Goal: Answer question/provide support: Share knowledge or assist other users

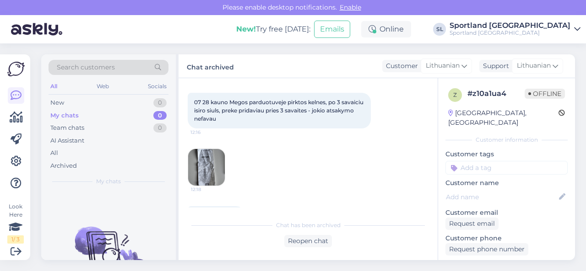
scroll to position [149, 0]
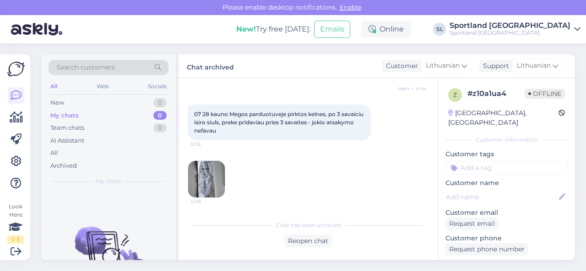
click at [216, 174] on img at bounding box center [206, 179] width 37 height 37
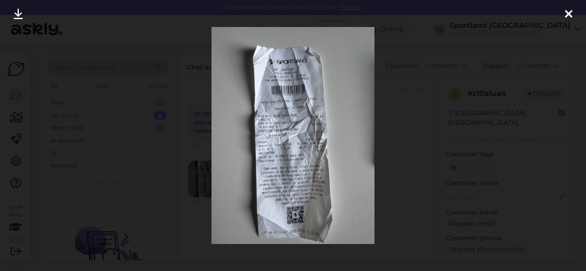
click at [416, 152] on div at bounding box center [293, 135] width 586 height 271
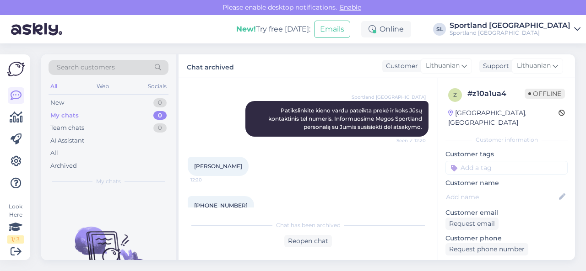
scroll to position [470, 0]
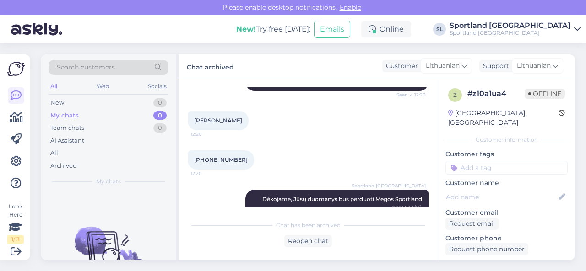
click at [294, 146] on div "[PHONE_NUMBER]:20" at bounding box center [308, 160] width 241 height 39
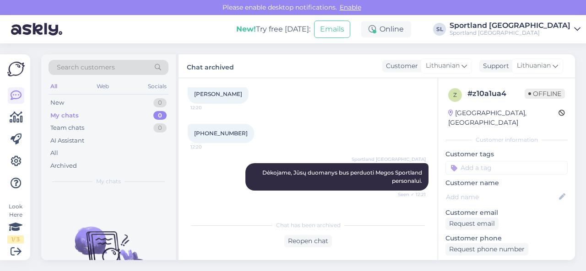
scroll to position [494, 0]
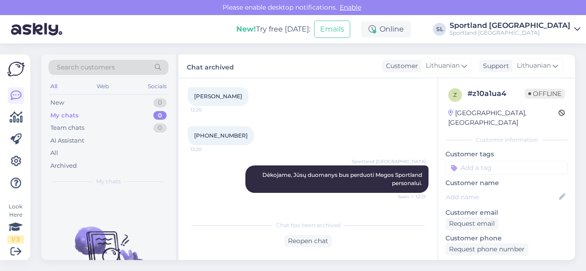
click at [271, 130] on div "[PHONE_NUMBER]:20" at bounding box center [308, 135] width 241 height 39
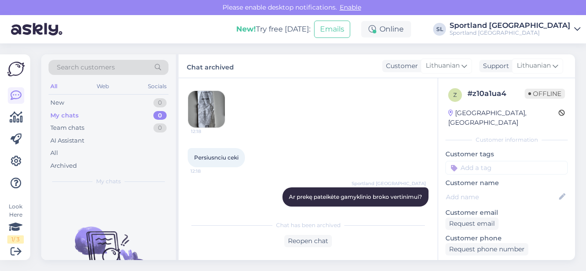
scroll to position [128, 0]
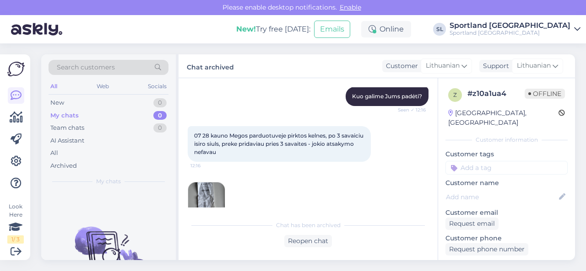
click at [378, 163] on div "07 28 kauno Megos parduotuveje pirktos kelnes, po 3 savaiciu isiro siuls, preke…" at bounding box center [308, 144] width 241 height 56
drag, startPoint x: 202, startPoint y: 136, endPoint x: 210, endPoint y: 139, distance: 8.3
click at [210, 139] on div "07 28 kauno Megos parduotuveje pirktos kelnes, po 3 savaiciu isiro siuls, preke…" at bounding box center [279, 144] width 183 height 36
click at [345, 163] on div "07 28 kauno Megos parduotuveje pirktos kelnes, po 3 savaiciu isiro siuls, preke…" at bounding box center [308, 144] width 241 height 56
click at [312, 167] on div "07 28 kauno Megos parduotuveje pirktos kelnes, po 3 savaiciu isiro siuls, preke…" at bounding box center [308, 144] width 241 height 56
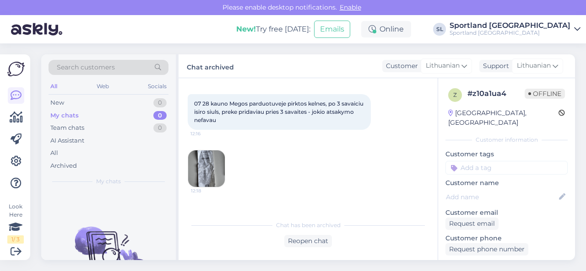
scroll to position [173, 0]
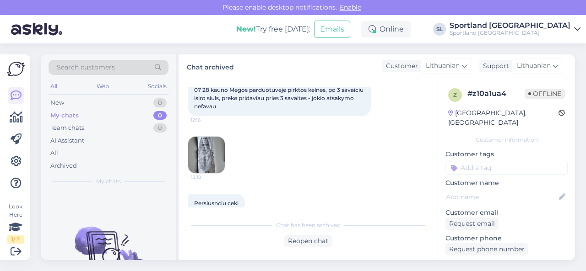
click at [339, 159] on div "12:18" at bounding box center [308, 155] width 241 height 58
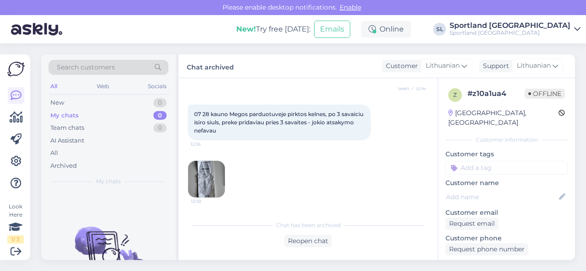
click at [326, 147] on div "07 28 kauno Megos parduotuveje pirktos kelnes, po 3 savaiciu isiro siuls, preke…" at bounding box center [308, 123] width 241 height 56
click at [302, 151] on div "12:18" at bounding box center [308, 180] width 241 height 58
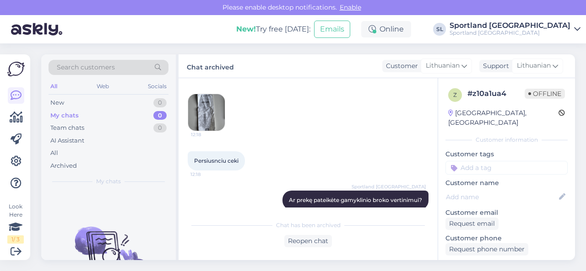
click at [319, 150] on div "Persiusnciu ceki 12:18" at bounding box center [308, 160] width 241 height 39
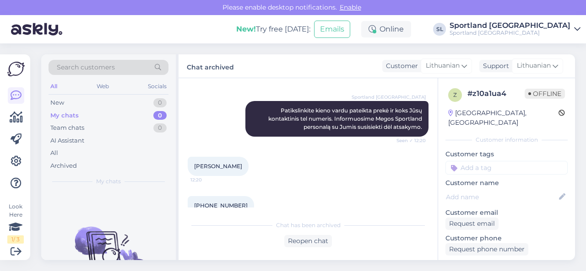
scroll to position [470, 0]
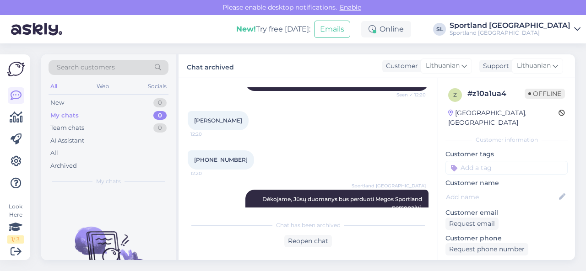
click at [284, 136] on div "[PERSON_NAME] 12:20" at bounding box center [308, 120] width 241 height 39
click at [111, 102] on div "New 1" at bounding box center [109, 103] width 120 height 13
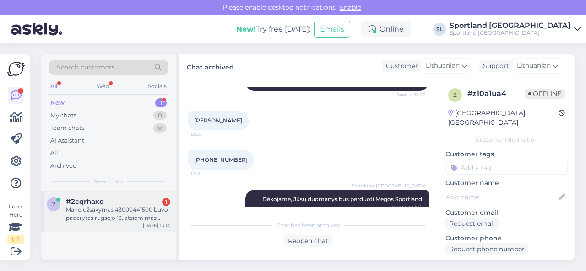
click at [107, 206] on div "Mano užsakymas #3000441500 buvo padarytas rugsejo 13, atsiemimas parduotuvėje i…" at bounding box center [118, 214] width 104 height 16
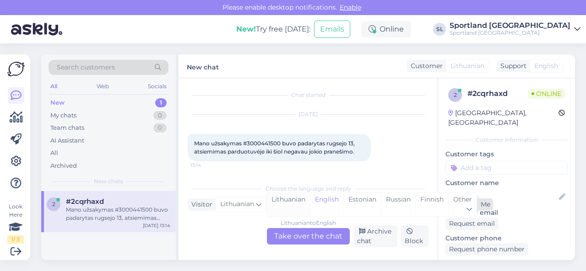
click at [277, 202] on div "Lithuanian" at bounding box center [288, 204] width 43 height 23
click at [293, 238] on div "Lithuanian to Lithuanian Take over the chat" at bounding box center [308, 236] width 83 height 16
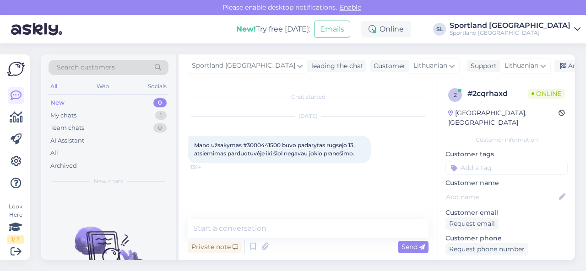
click at [259, 145] on span "Mano užsakymas #3000441500 buvo padarytas rugsejo 13, atsiemimas parduotuvėje i…" at bounding box center [275, 149] width 162 height 15
copy span "3000441500"
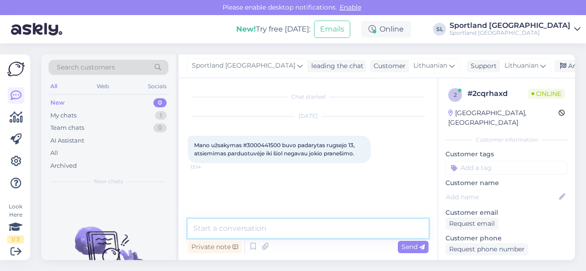
click at [271, 229] on textarea at bounding box center [308, 228] width 241 height 19
type textarea "Sveiki"
click at [289, 227] on textarea at bounding box center [308, 228] width 241 height 19
type textarea "luktelkite tikriname duomenis"
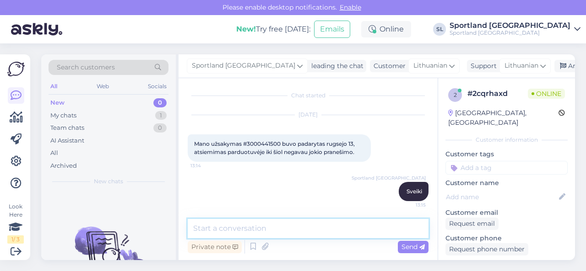
scroll to position [41, 0]
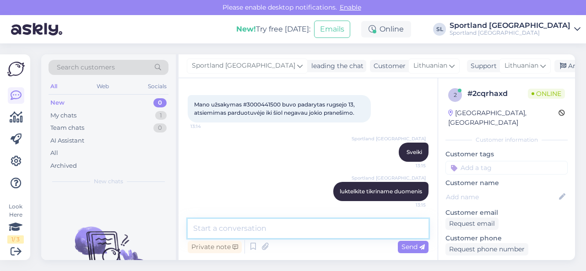
click at [294, 228] on textarea at bounding box center [308, 228] width 241 height 19
type textarea "užsakymas dar nėra paruoštas"
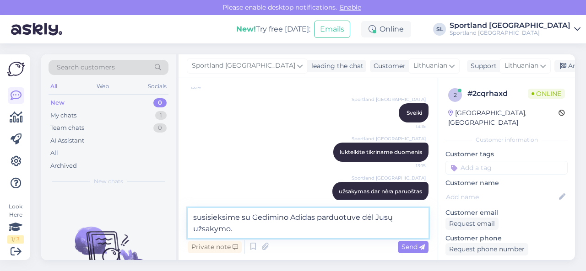
type textarea "susisieksime su Gedimino Adidas parduotuve dėl Jūsų užsakymo."
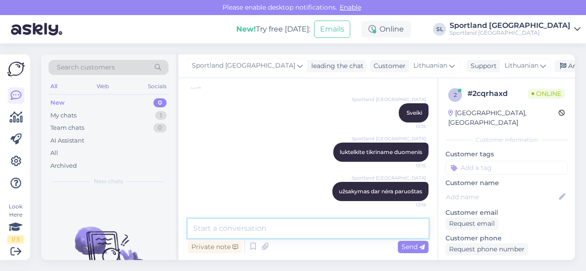
scroll to position [128, 0]
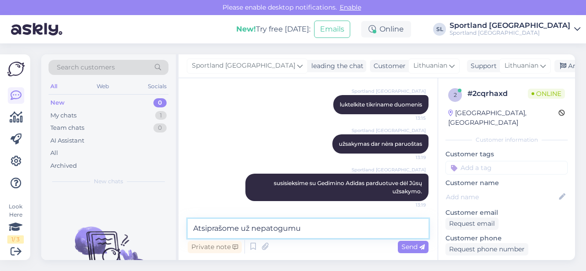
type textarea "Atsiprašome už nepatogumus"
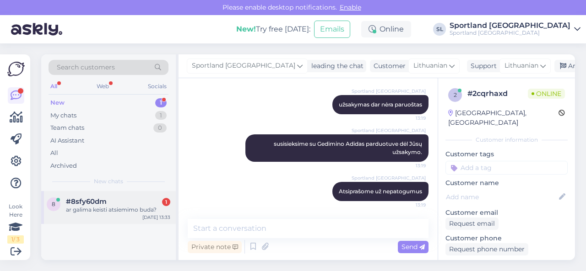
click at [110, 207] on div "ar galima keisti atsiemimo buda?" at bounding box center [118, 210] width 104 height 8
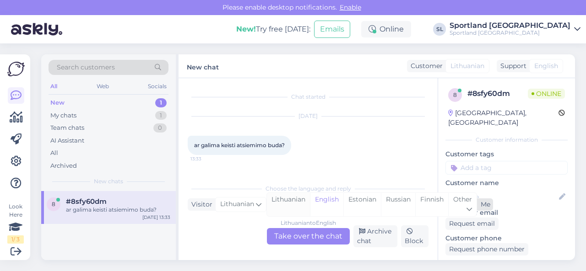
click at [280, 200] on div "Lithuanian" at bounding box center [288, 204] width 43 height 23
click at [287, 233] on div "Lithuanian to Lithuanian Take over the chat" at bounding box center [308, 236] width 83 height 16
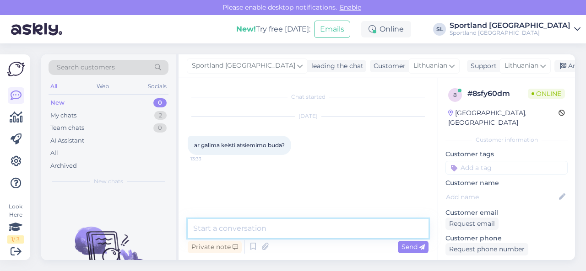
click at [287, 226] on textarea at bounding box center [308, 228] width 241 height 19
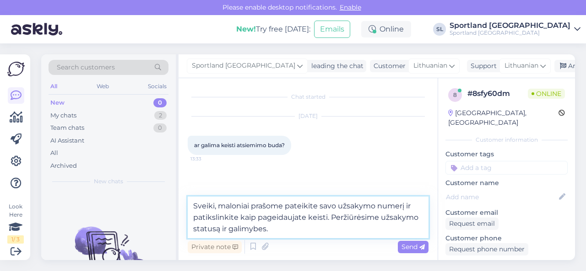
type textarea "Sveiki, maloniai prašome pateikite savo užsakymo numerį ir patikslinkite kaip p…"
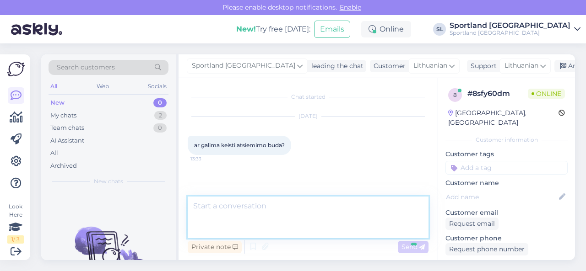
scroll to position [10, 0]
